Goal: Find specific page/section: Find specific page/section

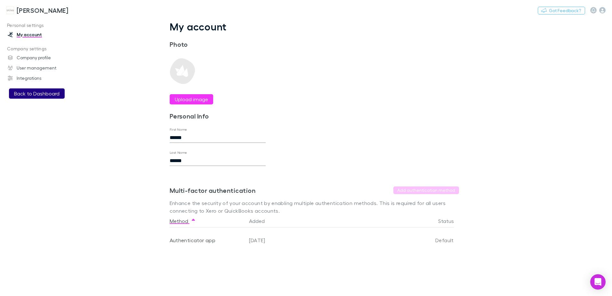
click at [39, 94] on button "Back to Dashboard" at bounding box center [37, 93] width 56 height 10
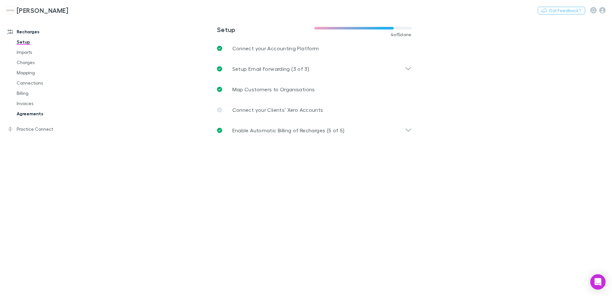
click at [34, 113] on link "Agreements" at bounding box center [48, 113] width 76 height 10
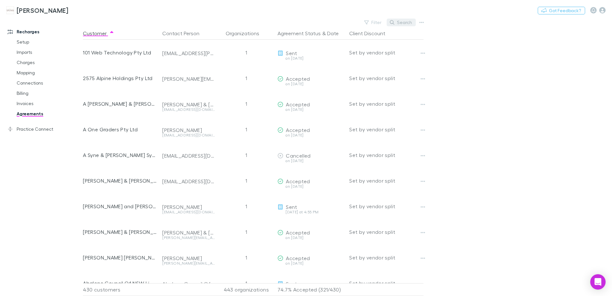
click at [407, 21] on button "Search" at bounding box center [401, 23] width 29 height 8
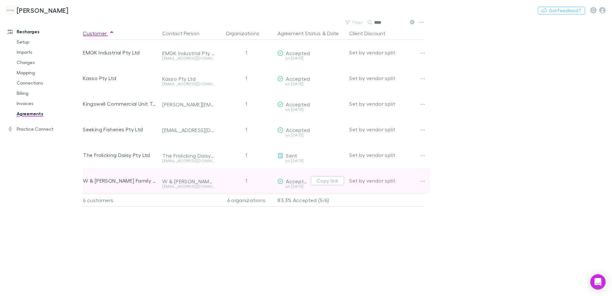
type input "****"
click at [140, 183] on div "W & [PERSON_NAME] Family Trust" at bounding box center [120, 181] width 74 height 26
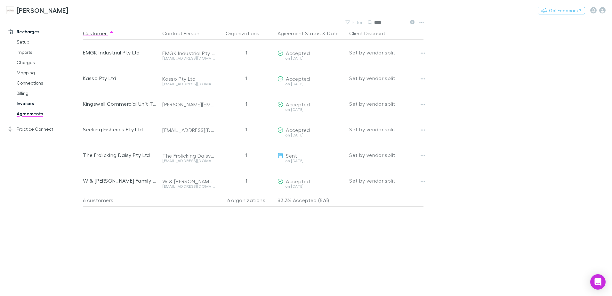
click at [28, 105] on link "Invoices" at bounding box center [48, 103] width 76 height 10
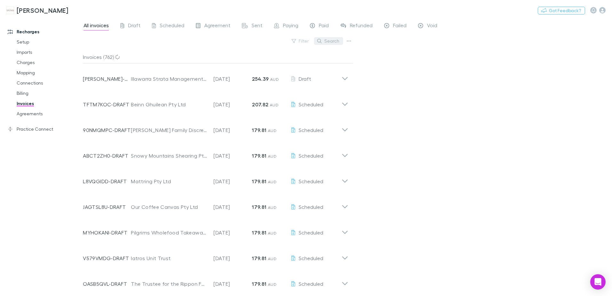
click at [330, 41] on button "Search" at bounding box center [328, 41] width 29 height 8
type input "*"
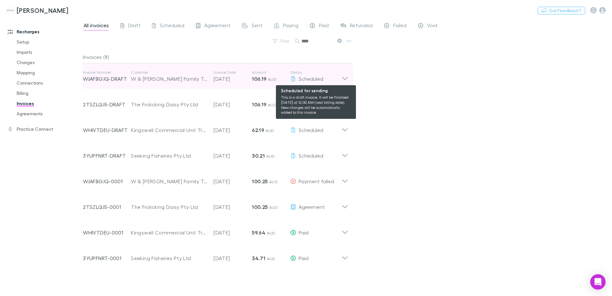
type input "****"
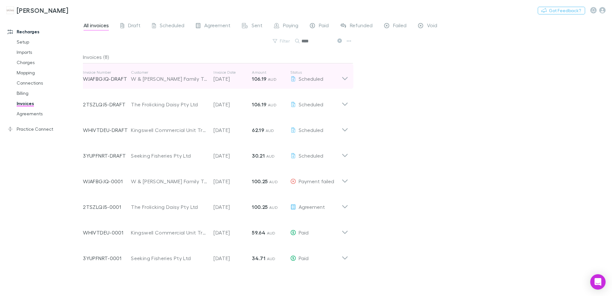
click at [346, 79] on icon at bounding box center [344, 78] width 5 height 3
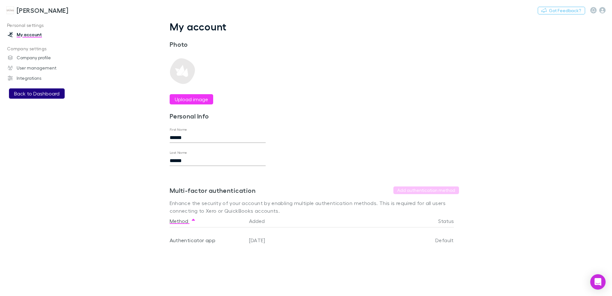
click at [35, 94] on button "Back to Dashboard" at bounding box center [37, 93] width 56 height 10
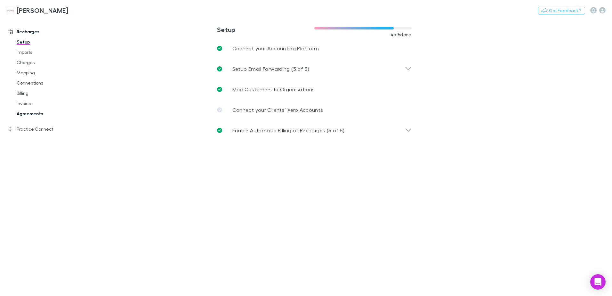
click at [33, 113] on link "Agreements" at bounding box center [48, 113] width 76 height 10
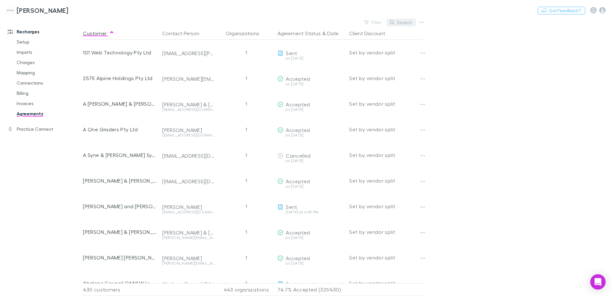
click at [398, 24] on button "Search" at bounding box center [401, 23] width 29 height 8
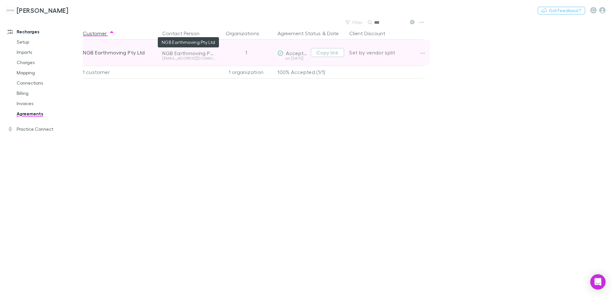
type input "***"
click at [167, 55] on div "NGB Earthmoving Pty Ltd" at bounding box center [188, 53] width 52 height 6
click at [424, 51] on icon "button" at bounding box center [423, 53] width 4 height 5
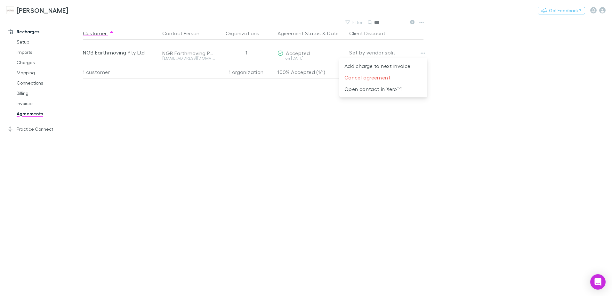
click at [279, 131] on div at bounding box center [306, 148] width 612 height 296
click at [24, 102] on link "Invoices" at bounding box center [48, 103] width 76 height 10
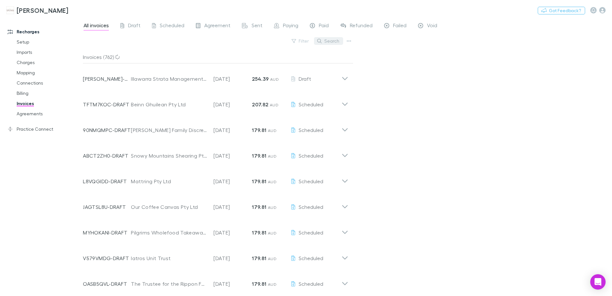
click at [328, 42] on button "Search" at bounding box center [328, 41] width 29 height 8
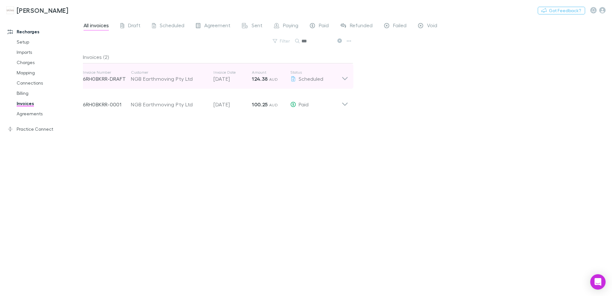
type input "***"
click at [342, 80] on icon at bounding box center [344, 76] width 7 height 13
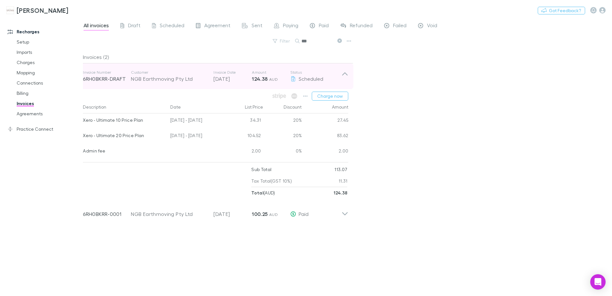
click at [346, 74] on icon at bounding box center [344, 73] width 5 height 3
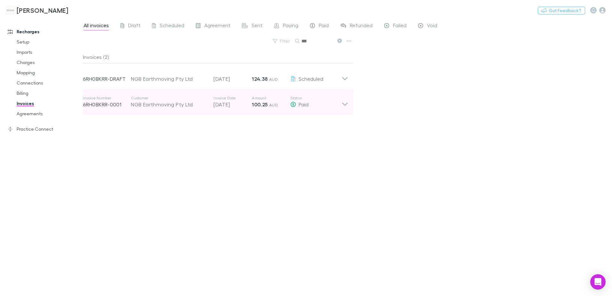
click at [346, 103] on icon at bounding box center [344, 101] width 7 height 13
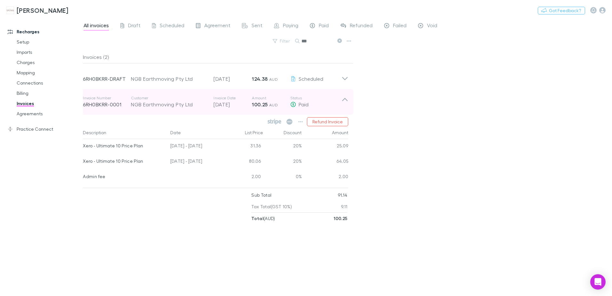
click at [345, 102] on icon at bounding box center [344, 101] width 7 height 13
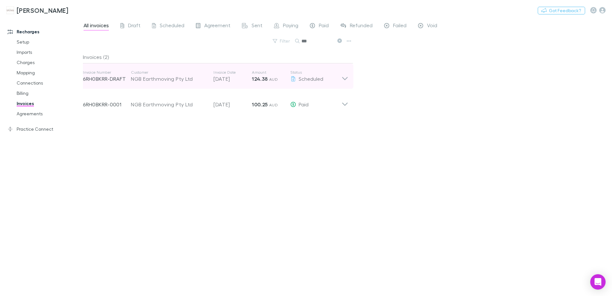
click at [344, 77] on icon at bounding box center [344, 76] width 7 height 13
